Goal: Task Accomplishment & Management: Use online tool/utility

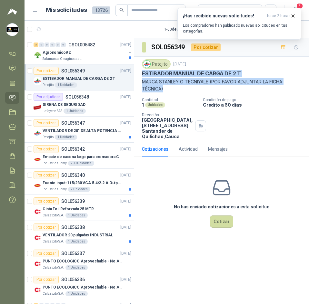
click at [40, 27] on icon "button" at bounding box center [38, 29] width 5 height 5
click at [293, 14] on icon "button" at bounding box center [292, 15] width 5 height 5
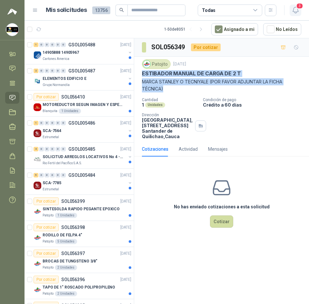
click at [294, 8] on icon "button" at bounding box center [294, 10] width 5 height 6
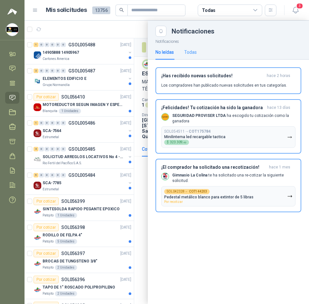
click at [191, 45] on div "Todas" at bounding box center [190, 52] width 13 height 15
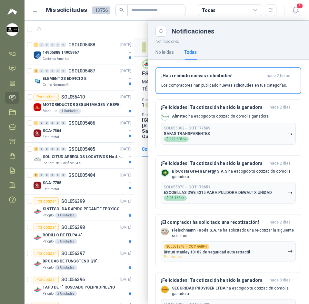
click at [90, 16] on header "Mis solicitudes 13756 Todas 3" at bounding box center [167, 10] width 284 height 21
click at [132, 28] on div at bounding box center [167, 163] width 284 height 284
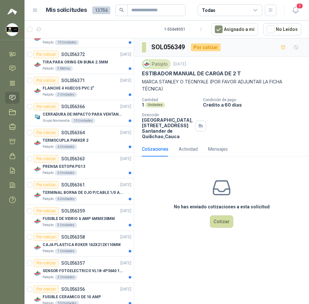
scroll to position [742, 0]
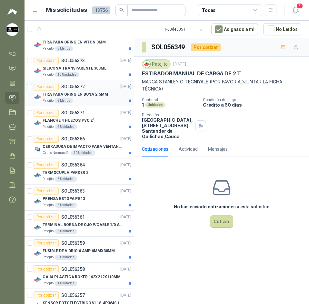
click at [98, 95] on p "TIRA PARA ORING EN BUNA 2.5MM" at bounding box center [75, 95] width 65 height 6
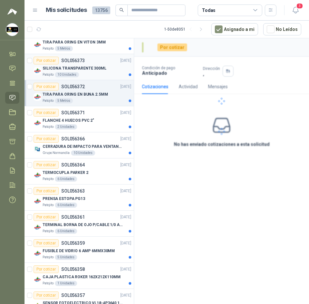
click at [103, 70] on div "SILICONA TRANSPARENTE 300ML" at bounding box center [87, 68] width 89 height 8
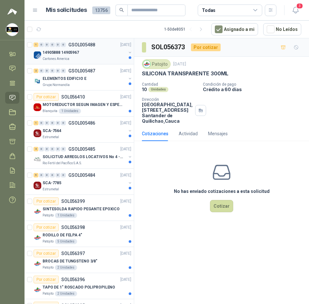
click at [78, 60] on div "Cartones America" at bounding box center [85, 58] width 84 height 5
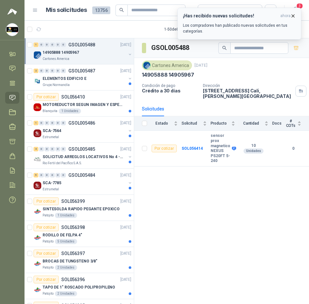
click at [297, 15] on button "¡Has recibido nuevas solicitudes! ahora Los compradores han publicado nuevas so…" at bounding box center [239, 24] width 124 height 32
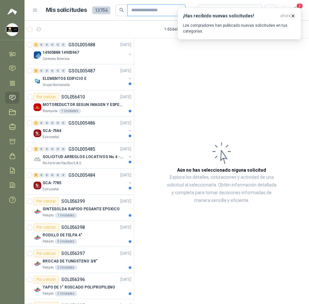
click at [141, 9] on input "text" at bounding box center [153, 10] width 45 height 11
paste input "*********"
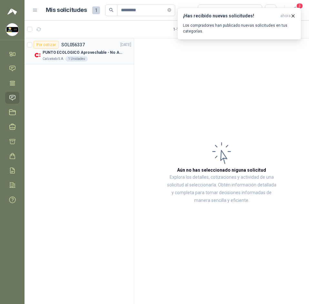
click at [105, 56] on div "PUNTO ECOLOGICO Aprovechable - No Aprovechable 20Litros Blanco - Negro" at bounding box center [87, 53] width 89 height 8
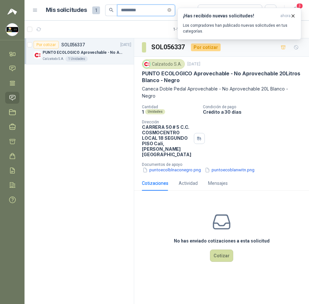
click at [157, 9] on input "*********" at bounding box center [143, 10] width 45 height 11
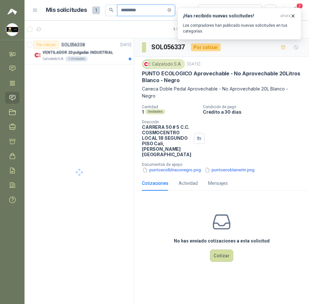
type input "*********"
click at [102, 55] on p "PUNTO ECOLOGICO Aprovechable - No Aprovechable 20Litros Blanco - Negro" at bounding box center [83, 53] width 80 height 6
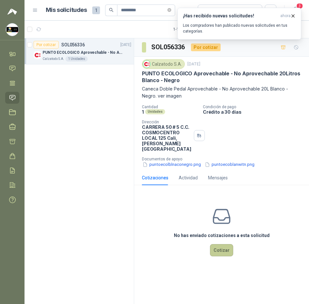
click at [218, 248] on button "Cotizar" at bounding box center [221, 250] width 23 height 12
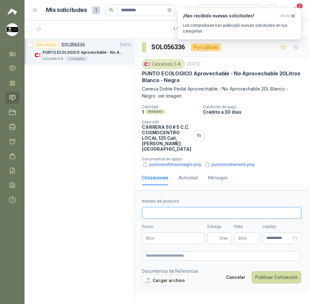
click at [202, 218] on input "Nombre del producto" at bounding box center [221, 213] width 159 height 12
click at [198, 214] on input "Nombre del producto" at bounding box center [221, 213] width 159 height 12
paste input "**********"
type input "**********"
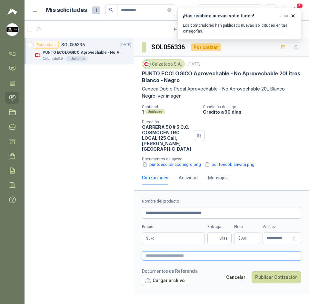
click at [197, 256] on textarea at bounding box center [221, 255] width 159 height 9
paste textarea "**********"
type textarea "**********"
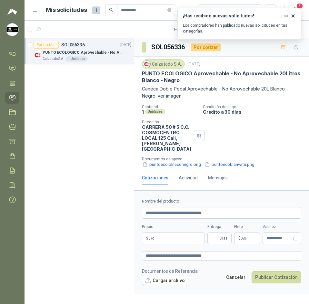
click at [188, 240] on p "$ 0 ,00" at bounding box center [173, 239] width 63 height 12
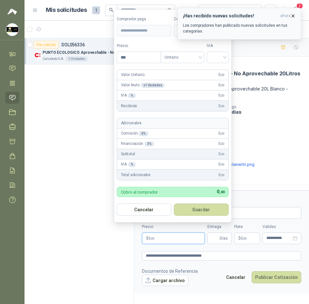
click at [290, 15] on icon "button" at bounding box center [292, 15] width 5 height 5
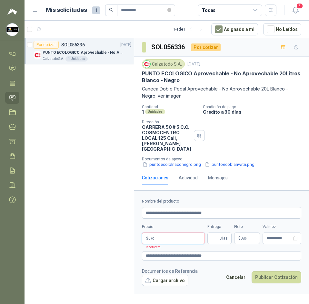
click at [177, 240] on p "$ 0 ,00" at bounding box center [173, 239] width 63 height 12
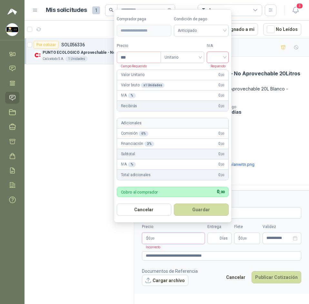
click at [215, 56] on input "search" at bounding box center [218, 57] width 14 height 10
click at [222, 68] on div "19%" at bounding box center [219, 70] width 12 height 7
click at [199, 30] on span "Anticipado" at bounding box center [203, 31] width 48 height 10
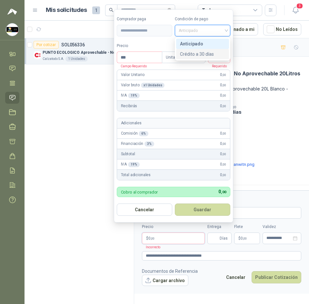
click at [215, 49] on div "Crédito a 30 días" at bounding box center [202, 54] width 53 height 10
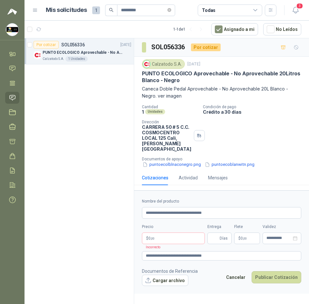
click at [246, 112] on p "Crédito a 30 días" at bounding box center [254, 111] width 103 height 5
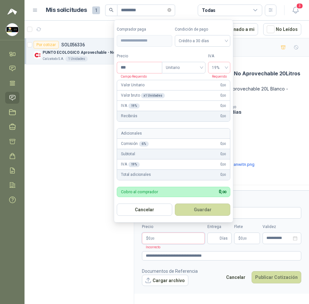
click at [184, 241] on p "$ 0 ,00" at bounding box center [173, 239] width 63 height 12
click at [138, 70] on input "***" at bounding box center [139, 67] width 45 height 11
click at [131, 69] on input "*********" at bounding box center [139, 67] width 45 height 11
type input "********"
click at [218, 213] on button "Guardar" at bounding box center [202, 210] width 55 height 12
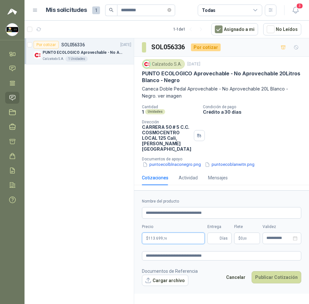
click at [183, 243] on p "$ 113.699 ,74" at bounding box center [173, 239] width 63 height 12
click at [254, 136] on div "Cantidad 1 Unidades Condición de pago Crédito a 30 días Dirección CARRERA 50 # …" at bounding box center [221, 137] width 159 height 64
click at [253, 235] on p "$ 0 ,00" at bounding box center [247, 239] width 26 height 12
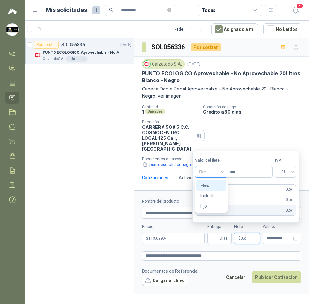
click at [217, 172] on span "Flex" at bounding box center [211, 172] width 24 height 10
click at [217, 193] on div "Incluido" at bounding box center [211, 195] width 22 height 7
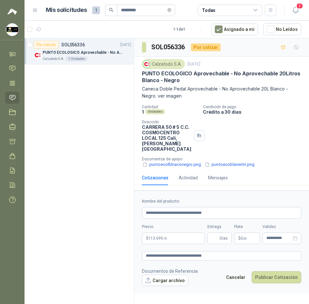
click at [248, 144] on div "Cantidad 1 Unidades Condición de pago Crédito a 30 días Dirección CARRERA 50 # …" at bounding box center [221, 137] width 159 height 64
click at [211, 237] on input "Entrega" at bounding box center [214, 238] width 7 height 11
type input "*"
click at [183, 240] on p "$ 113.699 ,74" at bounding box center [173, 239] width 63 height 12
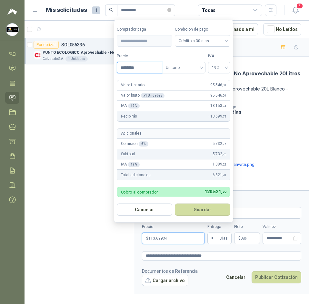
click at [149, 71] on input "********" at bounding box center [139, 67] width 45 height 11
type input "*********"
click at [194, 50] on form "**********" at bounding box center [173, 121] width 119 height 203
click at [195, 208] on button "Guardar" at bounding box center [202, 210] width 55 height 12
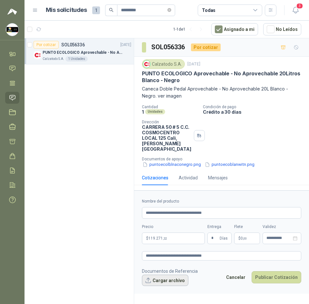
click at [179, 279] on button "Cargar archivo" at bounding box center [165, 281] width 46 height 12
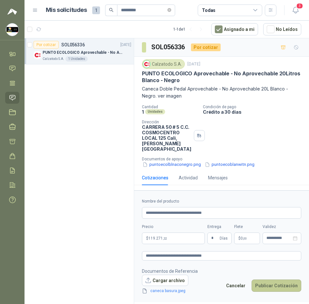
click at [277, 285] on button "Publicar Cotización" at bounding box center [276, 286] width 50 height 12
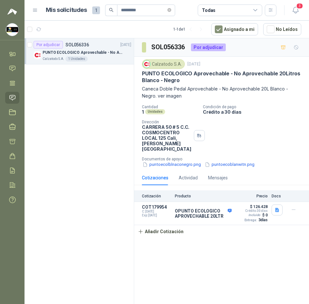
click at [13, 95] on icon at bounding box center [12, 97] width 5 height 5
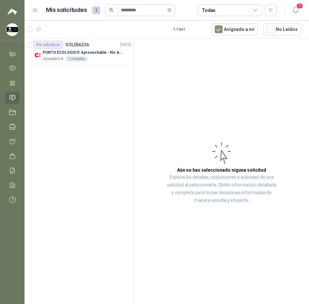
click at [11, 96] on icon at bounding box center [12, 97] width 7 height 7
click at [43, 28] on button "button" at bounding box center [39, 29] width 10 height 10
click at [171, 10] on icon "close-circle" at bounding box center [169, 10] width 4 height 4
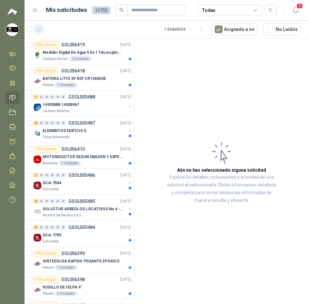
click at [43, 25] on button "button" at bounding box center [39, 29] width 10 height 10
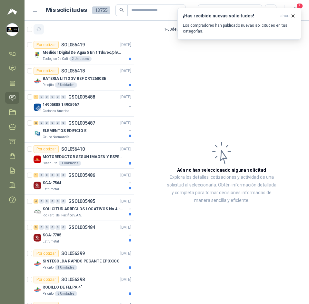
click at [41, 29] on icon "button" at bounding box center [38, 29] width 5 height 5
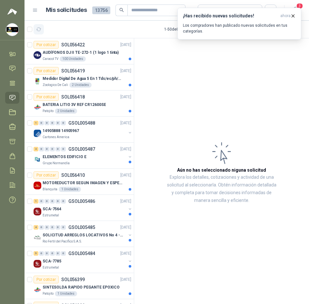
click at [42, 30] on button "button" at bounding box center [39, 29] width 10 height 10
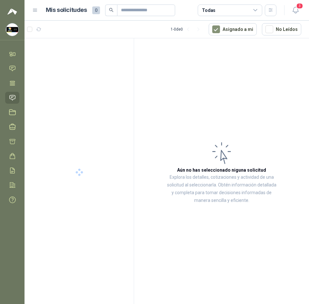
drag, startPoint x: 11, startPoint y: 95, endPoint x: 15, endPoint y: 95, distance: 3.9
click at [11, 95] on icon at bounding box center [12, 97] width 5 height 5
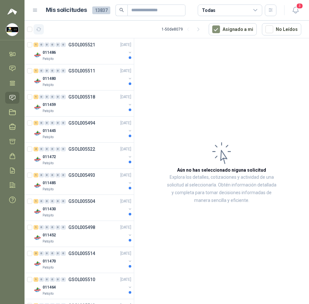
click at [37, 27] on icon "button" at bounding box center [38, 29] width 5 height 5
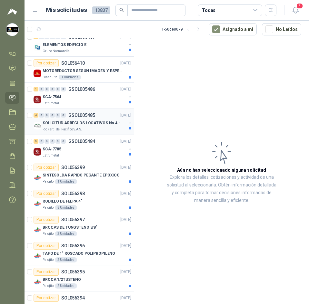
scroll to position [806, 0]
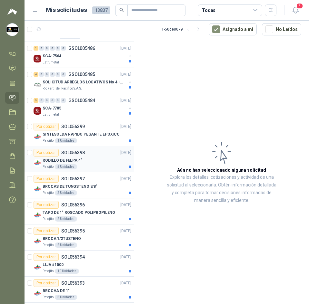
click at [91, 169] on div "Patojito 5 Unidades" at bounding box center [87, 166] width 89 height 5
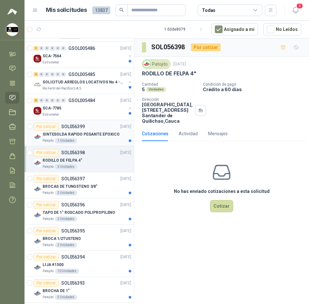
click at [102, 134] on p "SINTESOLDA RAPIDO PEGANTE EPOXICO" at bounding box center [81, 135] width 77 height 6
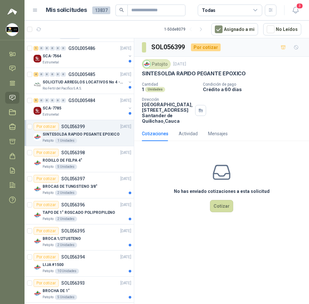
click at [187, 75] on p "SINTESOLDA RAPIDO PEGANTE EPOXICO" at bounding box center [194, 73] width 104 height 7
click at [271, 155] on div "No has enviado cotizaciones a esta solicitud Cotizar" at bounding box center [221, 187] width 175 height 82
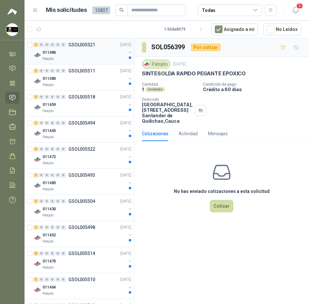
click at [93, 57] on div "Patojito" at bounding box center [85, 58] width 84 height 5
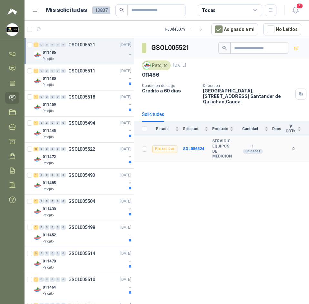
click at [189, 146] on td "SOL056524" at bounding box center [197, 148] width 29 height 25
click at [190, 150] on b "SOL056524" at bounding box center [193, 149] width 21 height 5
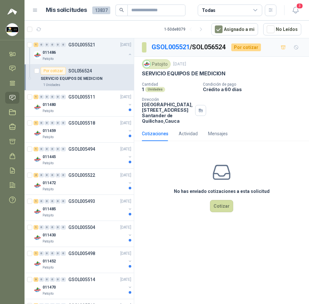
click at [170, 76] on p "SERVICIO EQUIPOS DE MEDICION" at bounding box center [184, 73] width 84 height 7
drag, startPoint x: 170, startPoint y: 76, endPoint x: 64, endPoint y: 59, distance: 107.0
click at [64, 59] on div "Patojito" at bounding box center [85, 58] width 84 height 5
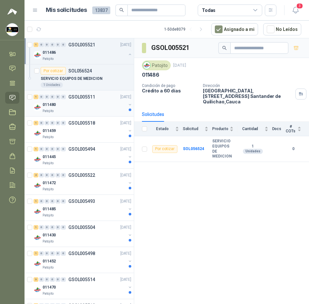
click at [85, 103] on div "011480" at bounding box center [85, 105] width 84 height 8
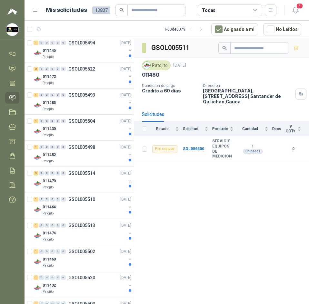
scroll to position [129, 0]
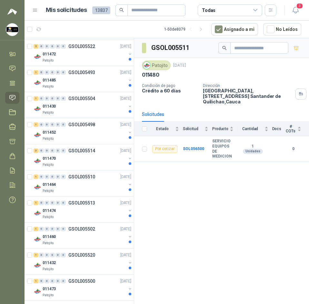
click at [85, 104] on div "011430" at bounding box center [85, 107] width 84 height 8
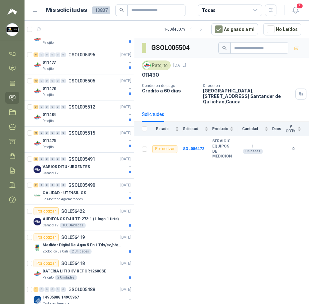
scroll to position [516, 0]
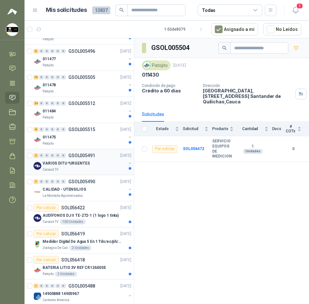
click at [68, 167] on div "Caracol TV" at bounding box center [85, 169] width 84 height 5
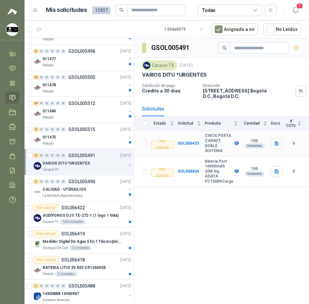
click at [222, 135] on b "CINTA PORTA CARNET DOBLE SISTEMA" at bounding box center [219, 143] width 28 height 20
click at [209, 165] on b "Bateria Port 10000mAh 20W Ng ADATA PC100BKCarga" at bounding box center [219, 171] width 28 height 25
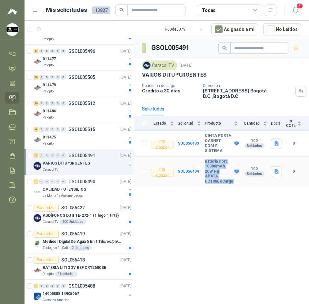
click at [209, 165] on b "Bateria Port 10000mAh 20W Ng ADATA PC100BKCarga" at bounding box center [219, 171] width 28 height 25
click at [276, 141] on icon "button" at bounding box center [276, 143] width 5 height 5
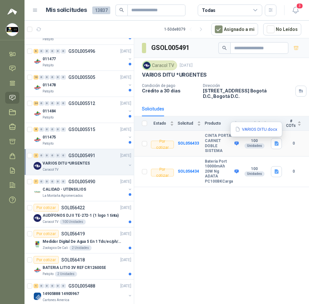
click at [264, 123] on div "VARIOS DITU.docx" at bounding box center [256, 129] width 52 height 15
click at [264, 128] on button "VARIOS DITU.docx" at bounding box center [256, 129] width 44 height 7
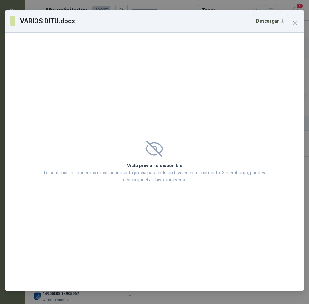
click at [145, 156] on span at bounding box center [154, 149] width 225 height 16
click at [165, 127] on div "Vista previa no disponible Lo sentimos, no podemos mostrar una vista previa par…" at bounding box center [154, 162] width 299 height 259
click at [256, 21] on button "Descargar" at bounding box center [270, 21] width 36 height 12
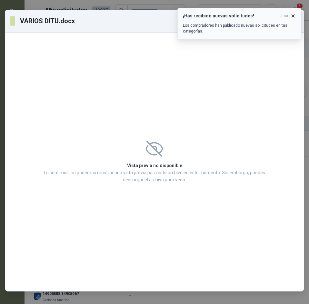
drag, startPoint x: 298, startPoint y: 15, endPoint x: 293, endPoint y: 15, distance: 4.5
click at [294, 15] on button "¡Has recibido nuevas solicitudes! ahora Los compradores han publicado nuevas so…" at bounding box center [239, 24] width 124 height 32
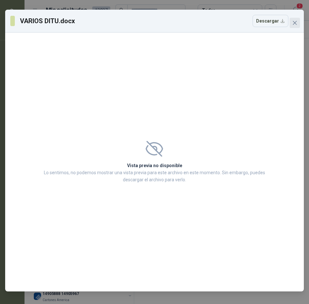
click at [294, 22] on icon "close" at bounding box center [294, 22] width 5 height 5
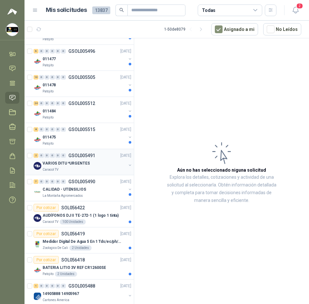
click at [95, 159] on div "2 0 0 0 0 0 GSOL005491 17/09/25" at bounding box center [83, 156] width 99 height 8
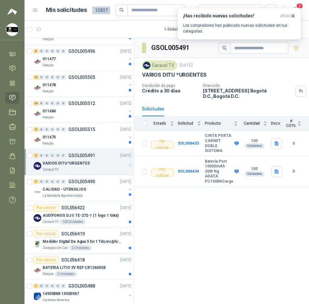
click at [251, 203] on div "GSOL005491 Caracol TV 17 sept, 2025 VARIOS DITU *URGENTES Condición de pago Cré…" at bounding box center [221, 172] width 175 height 268
click at [292, 15] on icon "button" at bounding box center [292, 15] width 5 height 5
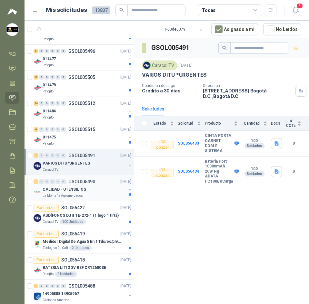
click at [79, 189] on p "CALIDAD - UTENSILIOS" at bounding box center [65, 190] width 44 height 6
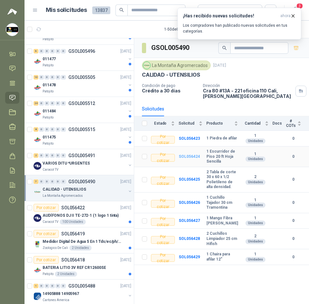
click at [198, 159] on b "SOL056424" at bounding box center [189, 156] width 21 height 5
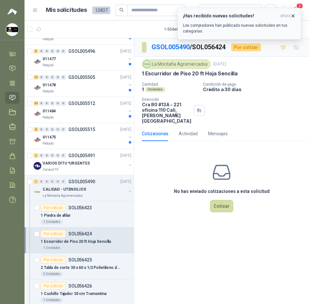
click at [293, 16] on icon "button" at bounding box center [293, 16] width 3 height 3
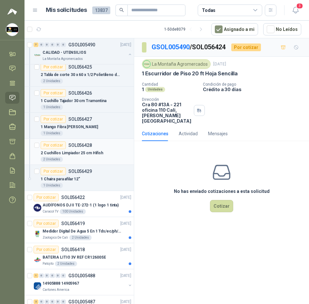
scroll to position [709, 0]
click at [99, 202] on p "AUDÍFONOS DJ II TE-272-1 (1 logo 1 tinta)" at bounding box center [81, 205] width 76 height 6
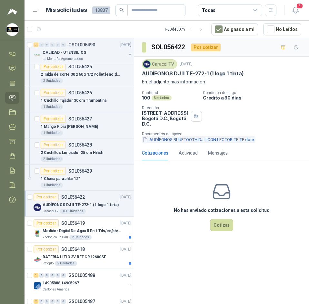
click at [210, 138] on button "AUDÍFONOS BLUETOOTH DJ II CON LECTOR TF TE.docx" at bounding box center [198, 139] width 113 height 7
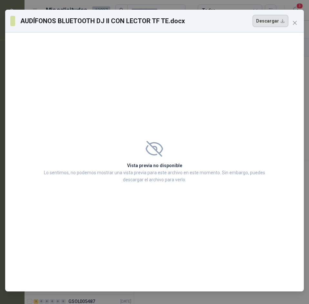
click at [270, 20] on button "Descargar" at bounding box center [270, 21] width 36 height 12
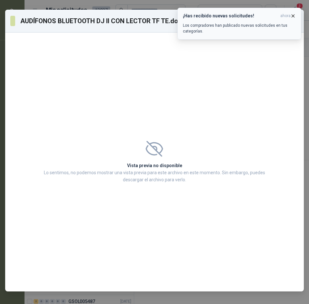
click at [289, 13] on span "ahora" at bounding box center [285, 15] width 10 height 5
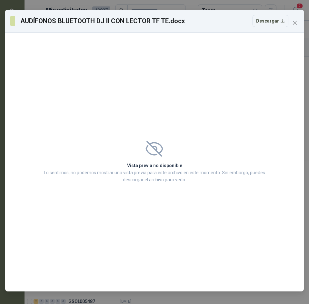
click at [291, 19] on button "Close" at bounding box center [295, 23] width 10 height 10
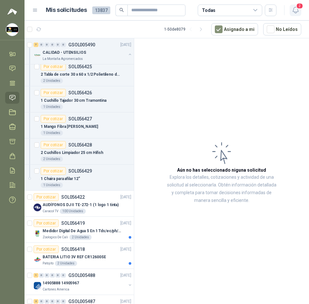
click at [296, 11] on icon "button" at bounding box center [295, 10] width 8 height 8
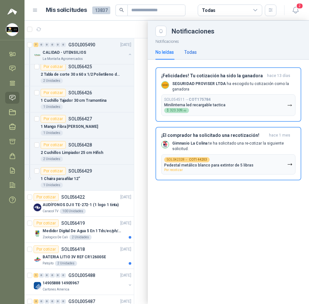
click at [196, 54] on div "Todas" at bounding box center [190, 52] width 13 height 7
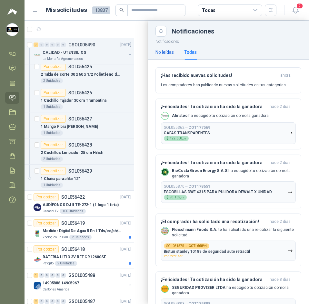
click at [170, 53] on div "No leídas" at bounding box center [164, 52] width 18 height 7
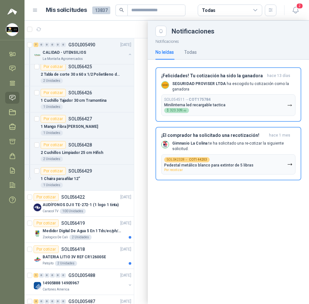
click at [123, 29] on div at bounding box center [167, 163] width 284 height 284
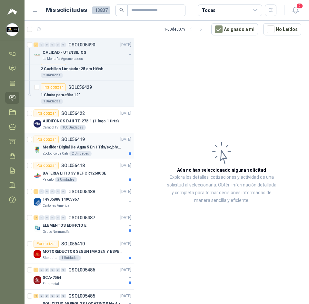
scroll to position [806, 0]
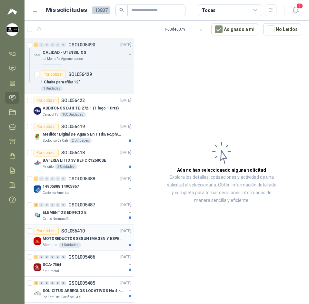
click at [102, 233] on div "Por cotizar SOL056410 17/09/25" at bounding box center [83, 231] width 98 height 8
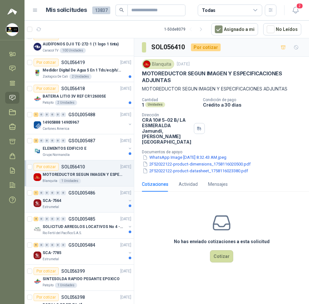
scroll to position [870, 0]
click at [98, 223] on div "SOLICITUD ARREGLOS LOCATIVOS No 4 - PICHINDE" at bounding box center [85, 227] width 84 height 8
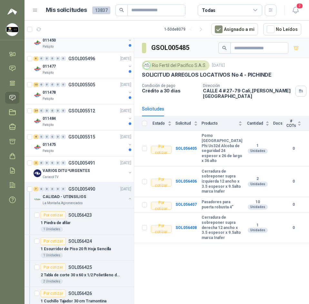
scroll to position [484, 0]
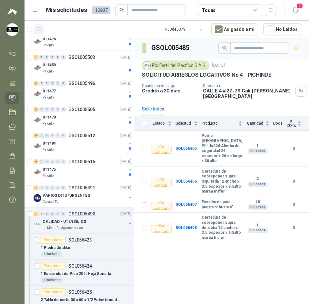
click at [40, 29] on icon "button" at bounding box center [38, 29] width 5 height 3
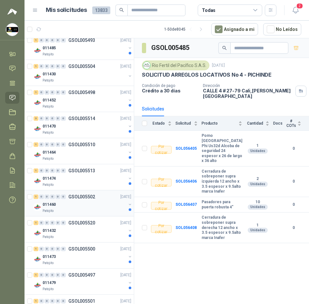
scroll to position [0, 0]
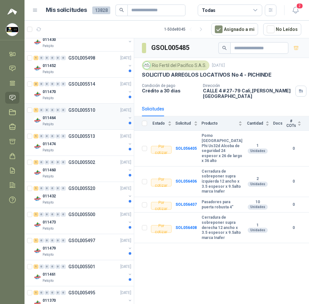
scroll to position [193, 0]
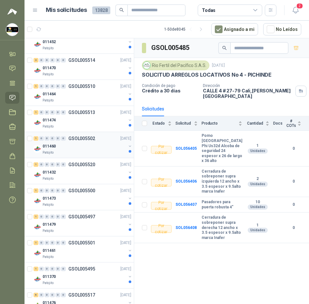
click at [101, 133] on div "1 0 0 0 0 0 GSOL005502 [DATE] 011460 Patojito" at bounding box center [79, 145] width 109 height 26
click at [104, 147] on div "011460" at bounding box center [85, 147] width 84 height 8
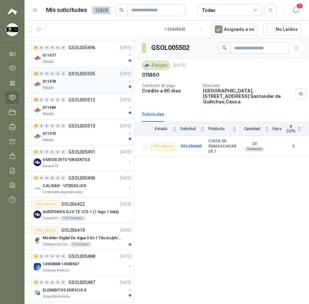
scroll to position [548, 0]
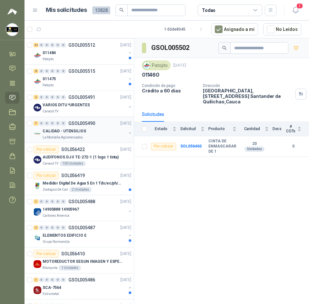
click at [62, 133] on p "CALIDAD - UTENSILIOS" at bounding box center [65, 131] width 44 height 6
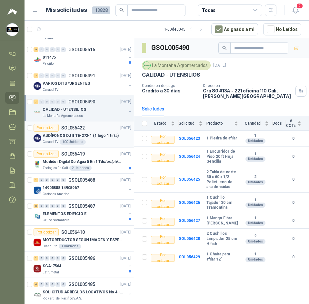
scroll to position [580, 0]
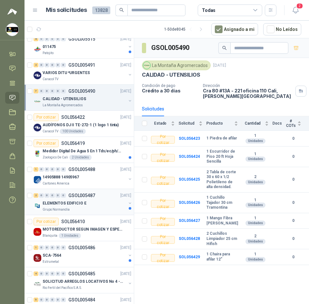
click at [89, 203] on div "ELEMENTOS EDIFICIO E" at bounding box center [85, 204] width 84 height 8
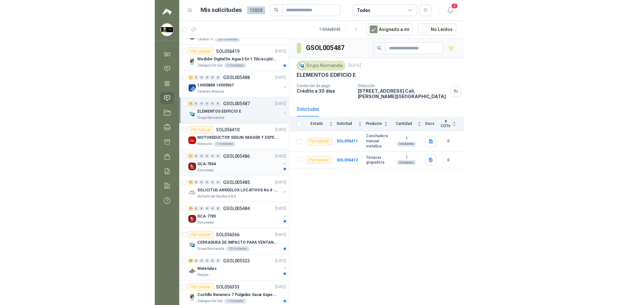
scroll to position [742, 0]
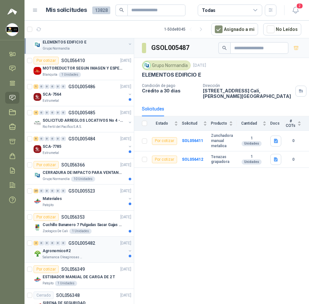
click at [97, 246] on div "2 0 0 0 0 0 GSOL005482 17/09/25" at bounding box center [83, 244] width 99 height 8
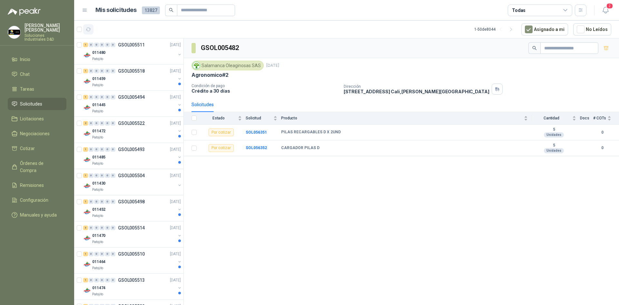
click at [87, 26] on button "button" at bounding box center [88, 29] width 10 height 10
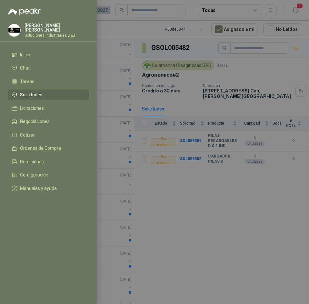
click at [132, 57] on div at bounding box center [154, 152] width 309 height 304
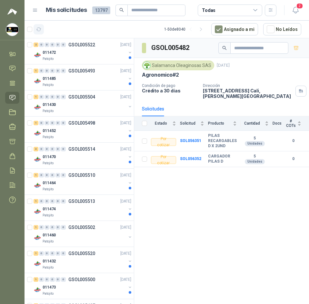
click at [39, 29] on icon "button" at bounding box center [38, 29] width 5 height 5
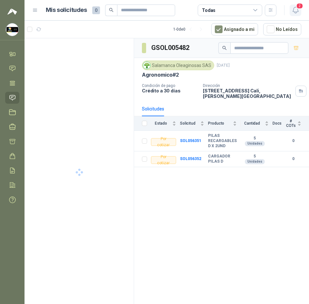
click at [299, 6] on span "2" at bounding box center [299, 6] width 7 height 6
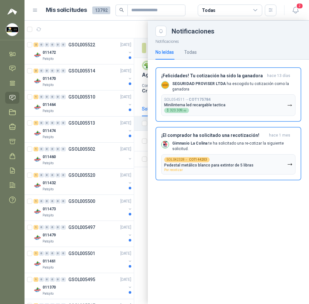
click at [128, 35] on div at bounding box center [167, 163] width 284 height 284
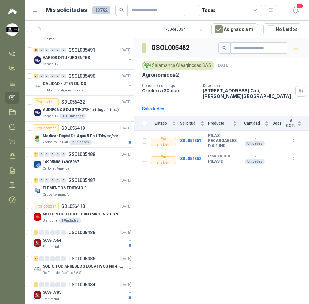
scroll to position [387, 0]
click at [97, 142] on div "Zoologico De Cali 2 Unidades" at bounding box center [87, 142] width 89 height 5
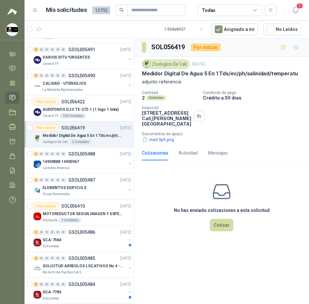
click at [171, 73] on p "Medidor Digital De Agua 5 En 1 Tds/ec/ph/salinidad/temperatu" at bounding box center [220, 73] width 156 height 7
click at [157, 141] on button "med 5ph.png" at bounding box center [158, 139] width 33 height 7
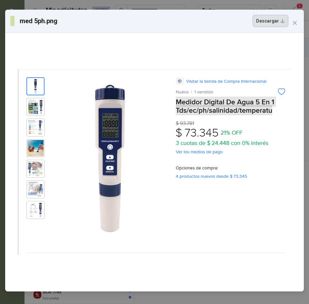
click at [276, 26] on button "Descargar" at bounding box center [270, 21] width 36 height 12
click at [198, 139] on div at bounding box center [154, 162] width 274 height 254
click at [289, 21] on div "med 5ph.png Descargar" at bounding box center [154, 21] width 288 height 12
click at [294, 27] on button "Close" at bounding box center [295, 23] width 10 height 10
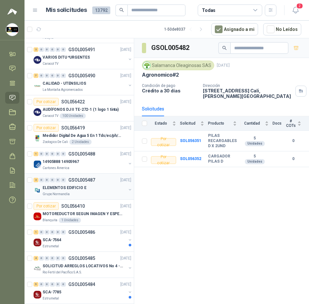
click at [84, 188] on div "ELEMENTOS EDIFICIO E" at bounding box center [85, 188] width 84 height 8
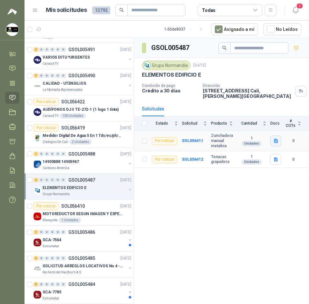
click at [278, 138] on button "button" at bounding box center [275, 141] width 11 height 11
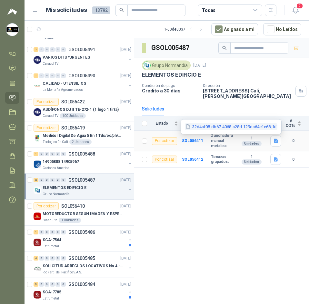
click at [268, 128] on button "32d4af08-db67-4068-a28d-129da64e1e68.jfif" at bounding box center [231, 126] width 93 height 7
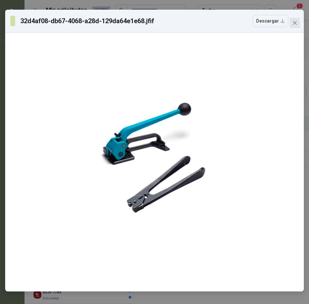
click at [296, 25] on icon "close" at bounding box center [294, 22] width 5 height 5
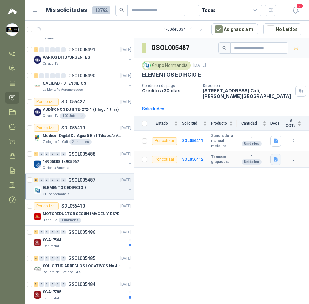
click at [278, 158] on icon "button" at bounding box center [275, 159] width 5 height 5
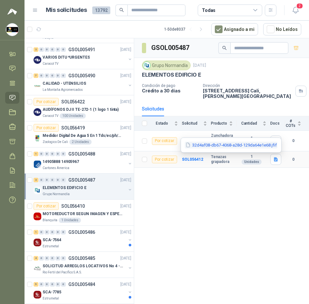
click at [251, 146] on button "32d4af08-db67-4068-a28d-129da64e1e68.jfif" at bounding box center [231, 145] width 93 height 7
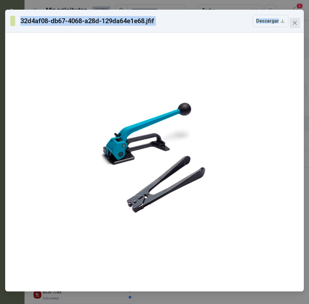
drag, startPoint x: 300, startPoint y: 17, endPoint x: 294, endPoint y: 22, distance: 7.9
click at [294, 22] on div "32d4af08-db67-4068-a28d-129da64e1e68.jfif Descargar" at bounding box center [154, 151] width 299 height 282
click at [291, 23] on span "Close" at bounding box center [295, 22] width 10 height 5
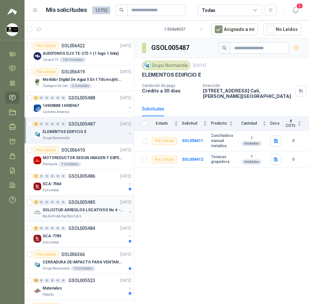
scroll to position [451, 0]
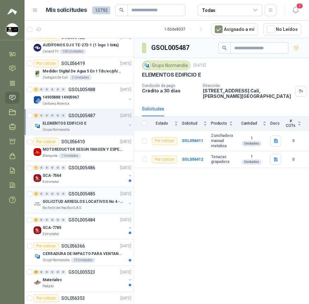
click at [103, 201] on p "SOLICITUD ARREGLOS LOCATIVOS No 4 - PICHINDE" at bounding box center [83, 202] width 80 height 6
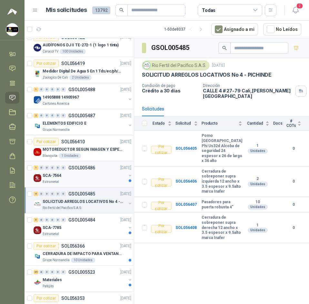
click at [93, 175] on div "SCA-7564" at bounding box center [85, 176] width 84 height 8
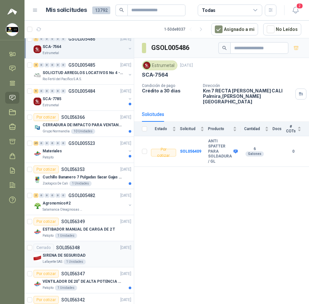
scroll to position [645, 0]
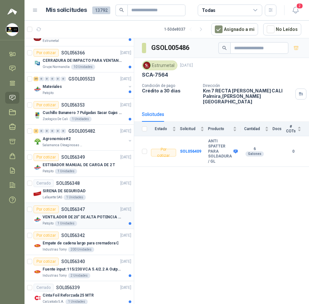
click at [99, 216] on p "VENTILADOR DE 20" DE ALTA POTENCIA PARA ANCLAR A LA PARED" at bounding box center [83, 217] width 80 height 6
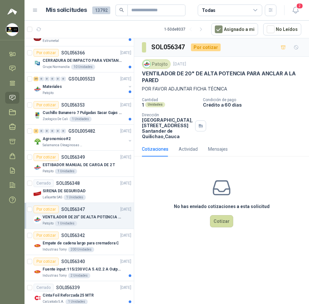
click at [203, 75] on p "VENTILADOR DE 20" DE ALTA POTENCIA PARA ANCLAR A LA PARED" at bounding box center [221, 77] width 159 height 14
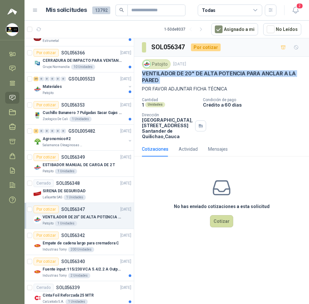
click at [203, 75] on p "VENTILADOR DE 20" DE ALTA POTENCIA PARA ANCLAR A LA PARED" at bounding box center [221, 77] width 159 height 14
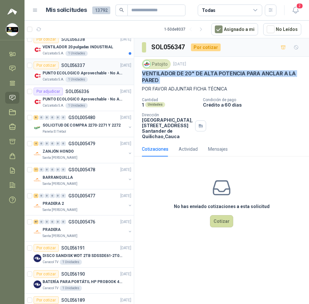
scroll to position [967, 0]
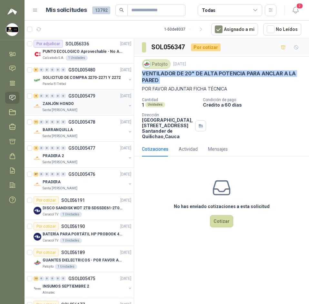
click at [85, 107] on div "ZANJÓN HONDO" at bounding box center [85, 104] width 84 height 8
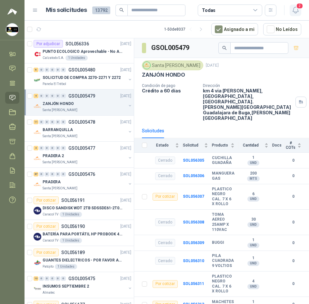
click at [296, 8] on icon "button" at bounding box center [295, 10] width 8 height 8
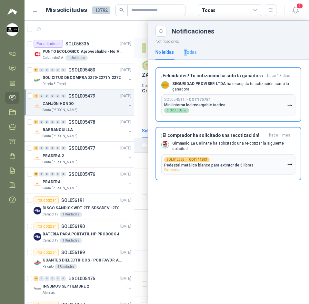
click at [187, 51] on div "No leídas Todas" at bounding box center [175, 52] width 41 height 15
click at [187, 51] on div "Todas" at bounding box center [190, 52] width 13 height 7
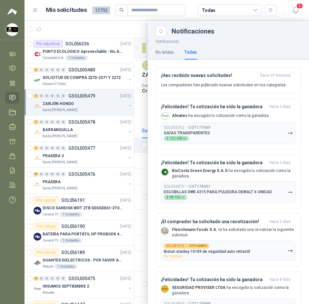
click at [137, 28] on div at bounding box center [167, 163] width 284 height 284
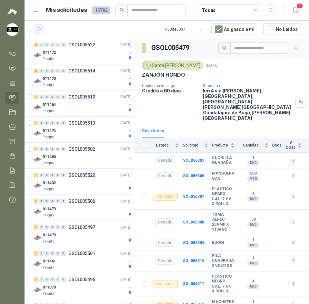
click at [42, 27] on button "button" at bounding box center [39, 29] width 10 height 10
click at [91, 60] on div "Patojito" at bounding box center [85, 58] width 84 height 5
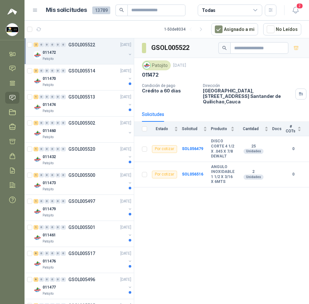
click at [240, 5] on div "Todas" at bounding box center [230, 11] width 64 height 12
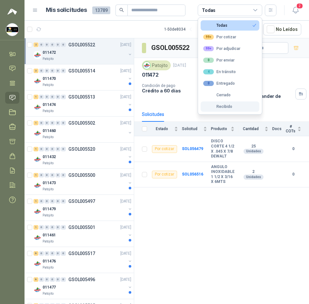
click at [221, 106] on div "Recibido" at bounding box center [217, 106] width 29 height 5
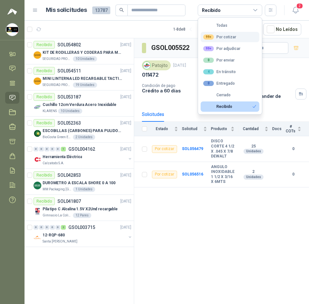
click at [230, 40] on button "99+ Por cotizar" at bounding box center [230, 37] width 59 height 10
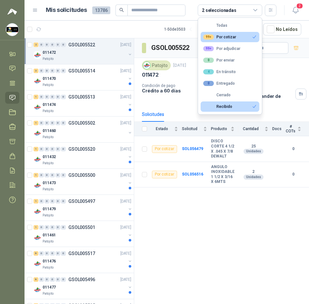
click at [138, 34] on article "1 - 50 de 3503 Asignado a mi No Leídos" at bounding box center [167, 29] width 284 height 17
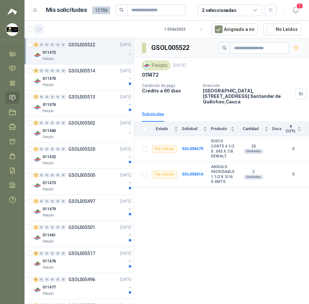
click at [38, 32] on icon "button" at bounding box center [38, 29] width 5 height 5
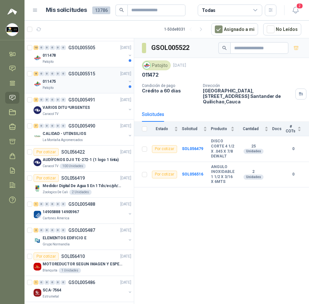
scroll to position [258, 0]
click at [80, 79] on div "011475" at bounding box center [85, 82] width 84 height 8
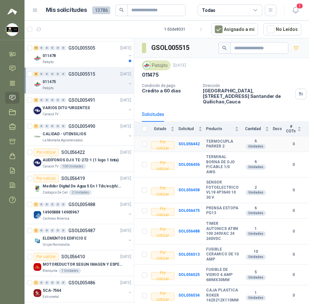
click at [218, 144] on b "TERMOCUPLA PARKER 2" at bounding box center [222, 144] width 33 height 10
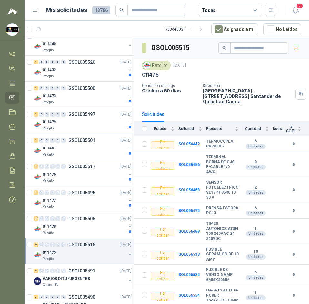
scroll to position [97, 0]
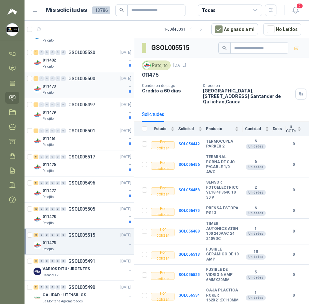
click at [105, 85] on div "011473" at bounding box center [85, 87] width 84 height 8
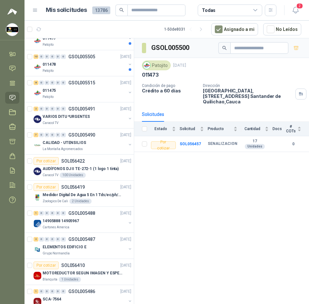
scroll to position [258, 0]
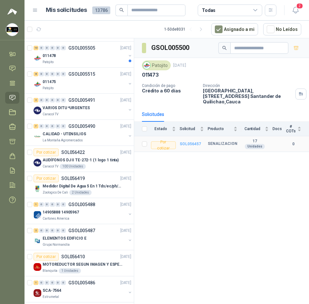
click at [194, 143] on b "SOL056457" at bounding box center [190, 144] width 21 height 5
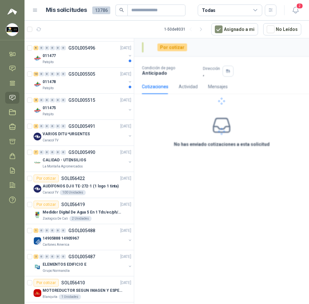
scroll to position [284, 0]
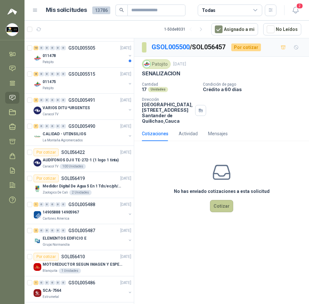
click at [214, 212] on button "Cotizar" at bounding box center [221, 206] width 23 height 12
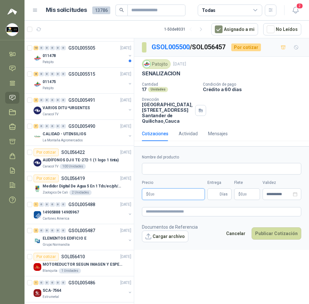
click at [192, 196] on body "[PERSON_NAME] Soluciones Industriales D&D Inicio Chat Tareas Solicitudes Licita…" at bounding box center [154, 152] width 309 height 304
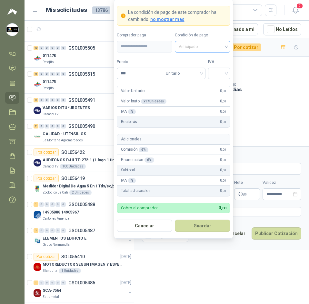
click at [211, 42] on span "Anticipado" at bounding box center [203, 47] width 48 height 10
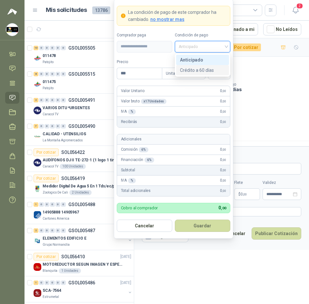
click at [252, 84] on p "Condición de pago" at bounding box center [254, 84] width 103 height 5
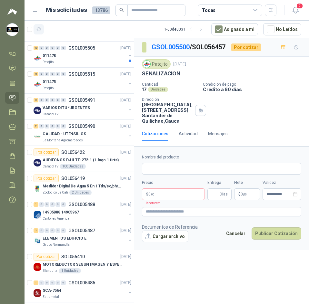
click at [43, 32] on button "button" at bounding box center [39, 29] width 10 height 10
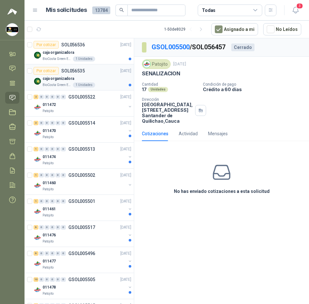
click at [98, 76] on div "caja organizadora" at bounding box center [87, 79] width 89 height 8
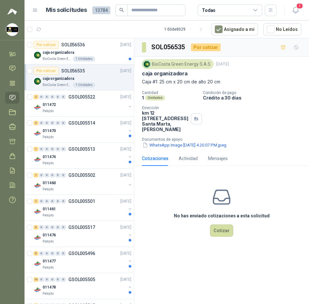
click at [182, 142] on p "Documentos de apoyo" at bounding box center [224, 139] width 164 height 5
click at [183, 149] on button "WhatsApp Image [DATE] 4.20.07 PM.jpeg" at bounding box center [184, 145] width 85 height 7
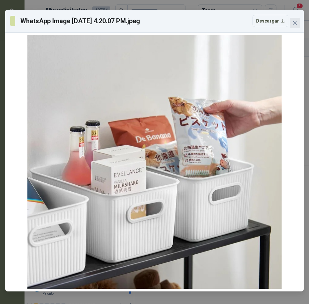
click at [294, 23] on icon "close" at bounding box center [295, 23] width 4 height 4
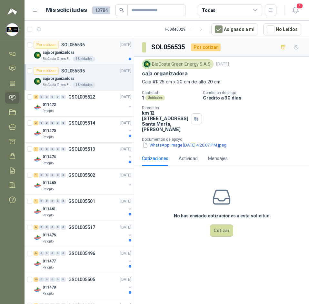
click at [79, 53] on div "caja organizadora" at bounding box center [87, 53] width 89 height 8
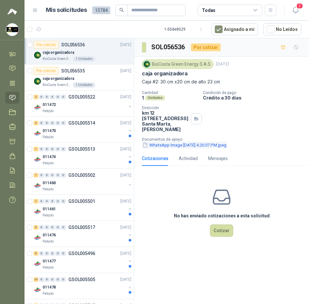
click at [181, 149] on button "WhatsApp Image [DATE] 4.20.07 PM.jpeg" at bounding box center [184, 145] width 85 height 7
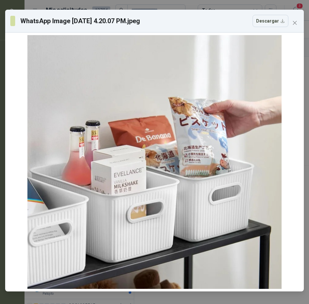
drag, startPoint x: 297, startPoint y: 22, endPoint x: 307, endPoint y: 20, distance: 10.3
click at [299, 22] on span "Close" at bounding box center [295, 22] width 10 height 5
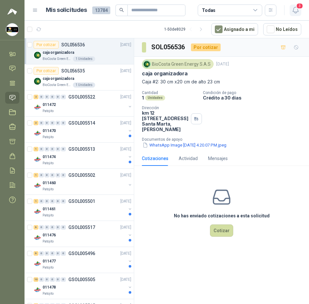
click at [297, 5] on span "3" at bounding box center [299, 6] width 7 height 6
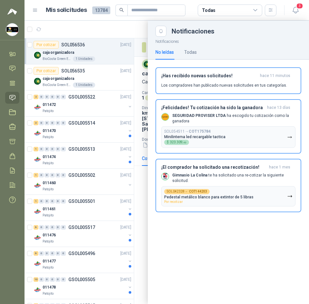
click at [116, 32] on div at bounding box center [167, 163] width 284 height 284
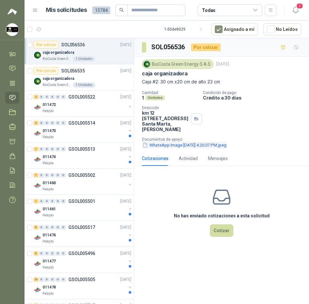
click at [198, 149] on button "WhatsApp Image [DATE] 4.20.07 PM.jpeg" at bounding box center [184, 145] width 85 height 7
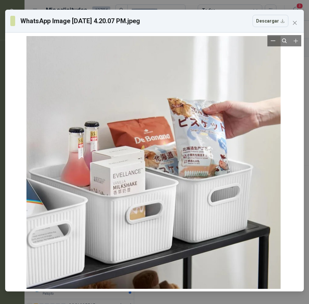
drag, startPoint x: 195, startPoint y: 152, endPoint x: 162, endPoint y: 125, distance: 43.1
click at [162, 125] on div at bounding box center [154, 163] width 254 height 254
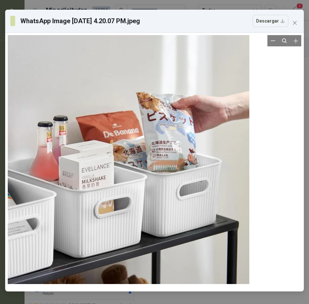
drag, startPoint x: 239, startPoint y: 139, endPoint x: 153, endPoint y: 133, distance: 85.7
click at [153, 133] on div at bounding box center [122, 157] width 254 height 254
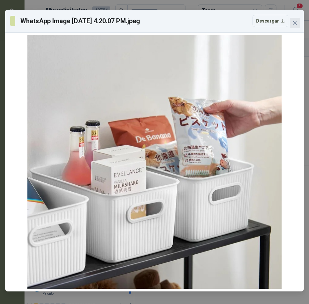
click at [292, 23] on icon "close" at bounding box center [294, 22] width 5 height 5
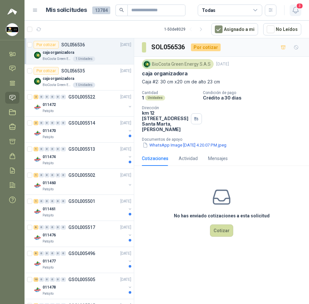
click at [293, 13] on icon "button" at bounding box center [295, 10] width 8 height 8
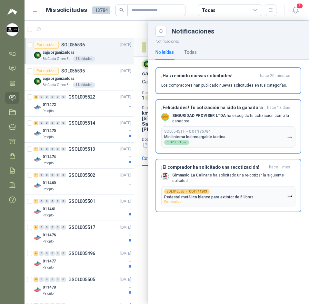
click at [143, 29] on div at bounding box center [167, 163] width 284 height 284
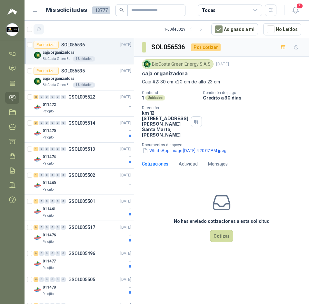
click at [37, 27] on icon "button" at bounding box center [38, 29] width 5 height 5
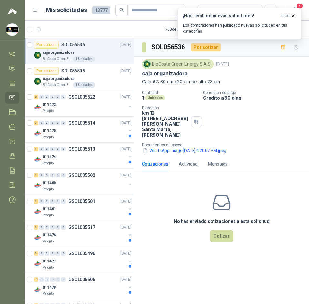
click at [164, 72] on p "caja organizadora" at bounding box center [165, 73] width 46 height 7
copy p "caja organizadora"
click at [295, 19] on div "¡Has recibido nuevas solicitudes! ahora Los compradores han publicado nuevas so…" at bounding box center [239, 23] width 113 height 21
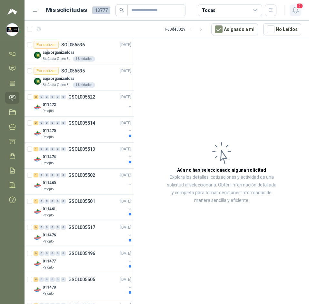
click at [296, 12] on icon "button" at bounding box center [294, 10] width 5 height 6
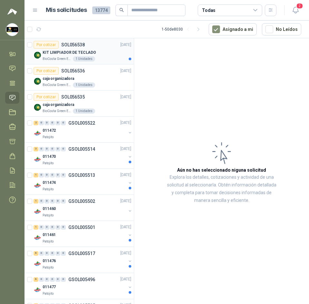
click at [105, 51] on div "KIT LIMPIADOR DE TECLADO" at bounding box center [87, 53] width 89 height 8
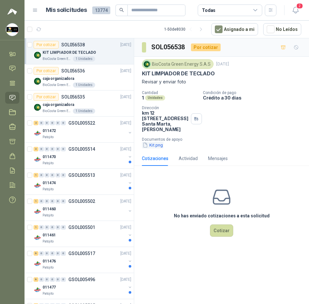
click at [158, 149] on button "Kit.png" at bounding box center [153, 145] width 22 height 7
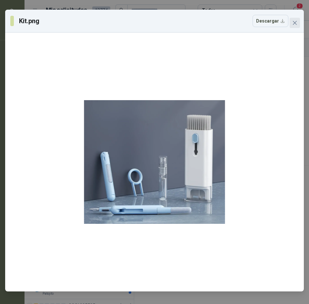
click at [293, 24] on icon "close" at bounding box center [294, 22] width 5 height 5
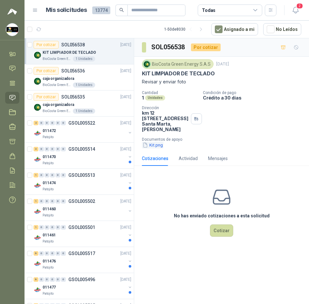
click at [158, 149] on button "Kit.png" at bounding box center [153, 145] width 22 height 7
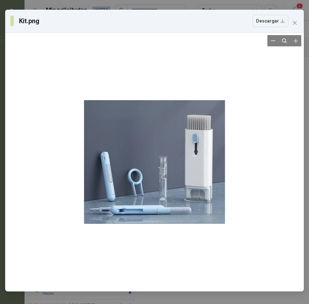
drag, startPoint x: 152, startPoint y: 142, endPoint x: 288, endPoint y: 59, distance: 158.6
click at [289, 64] on div at bounding box center [154, 162] width 293 height 254
click at [277, 26] on button "Descargar" at bounding box center [270, 21] width 36 height 12
